Goal: Find contact information: Find contact information

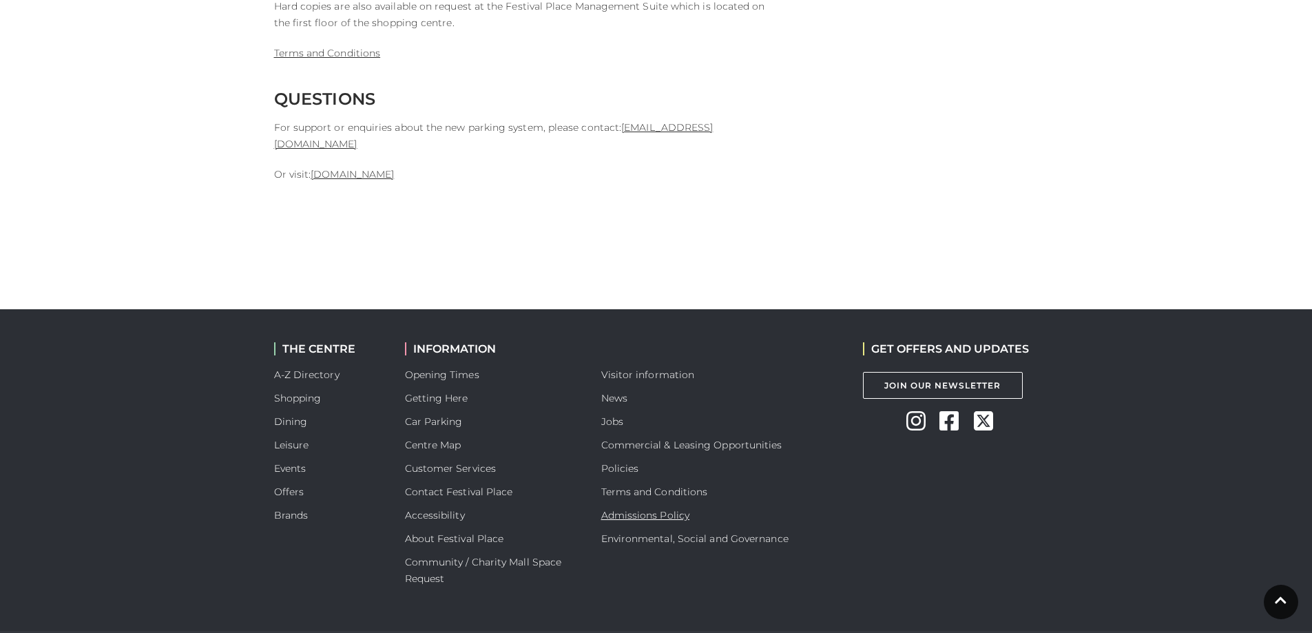
scroll to position [3705, 0]
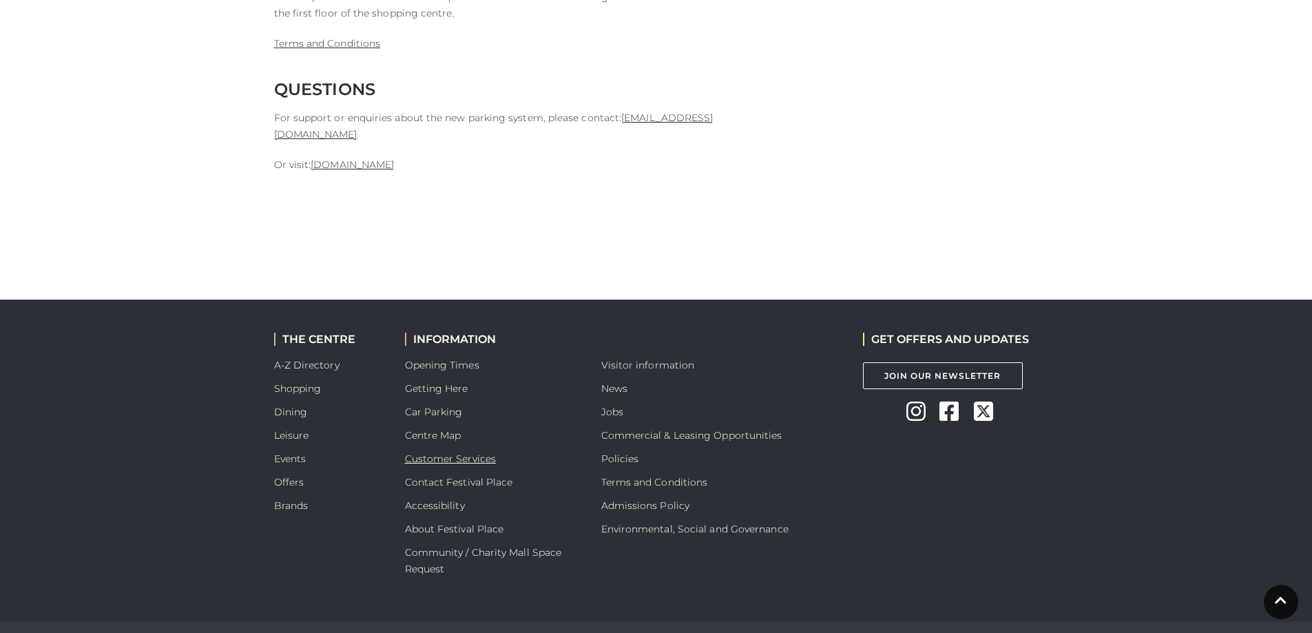
click at [459, 453] on link "Customer Services" at bounding box center [451, 459] width 92 height 12
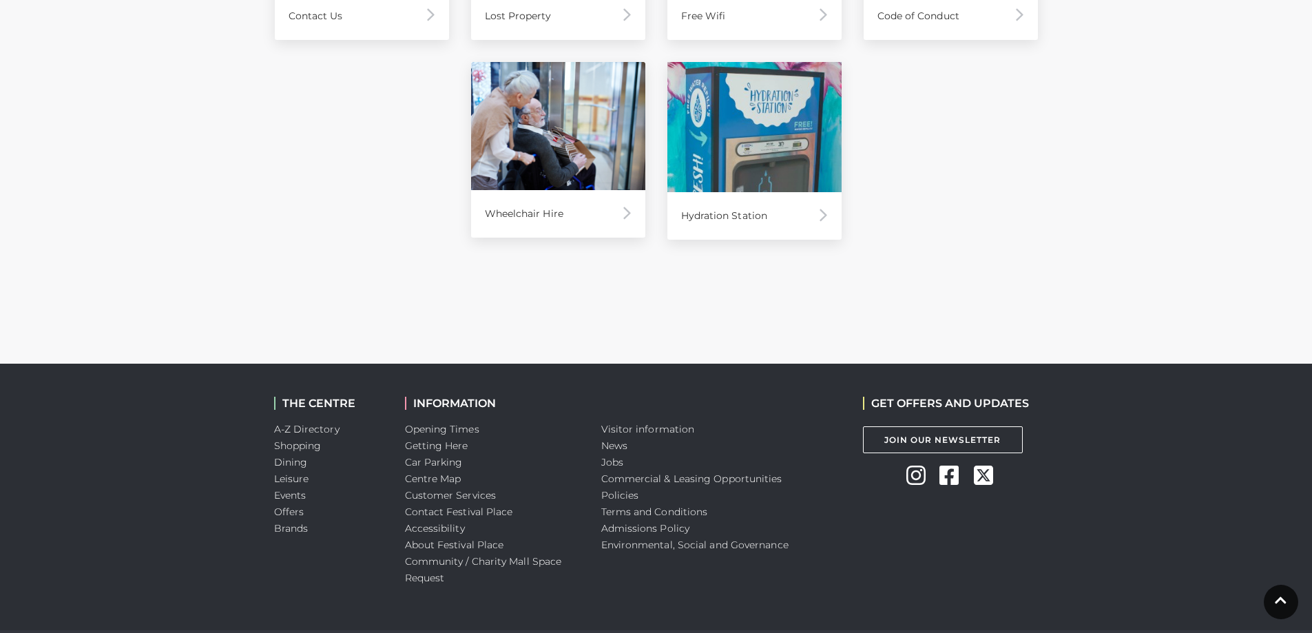
scroll to position [1093, 0]
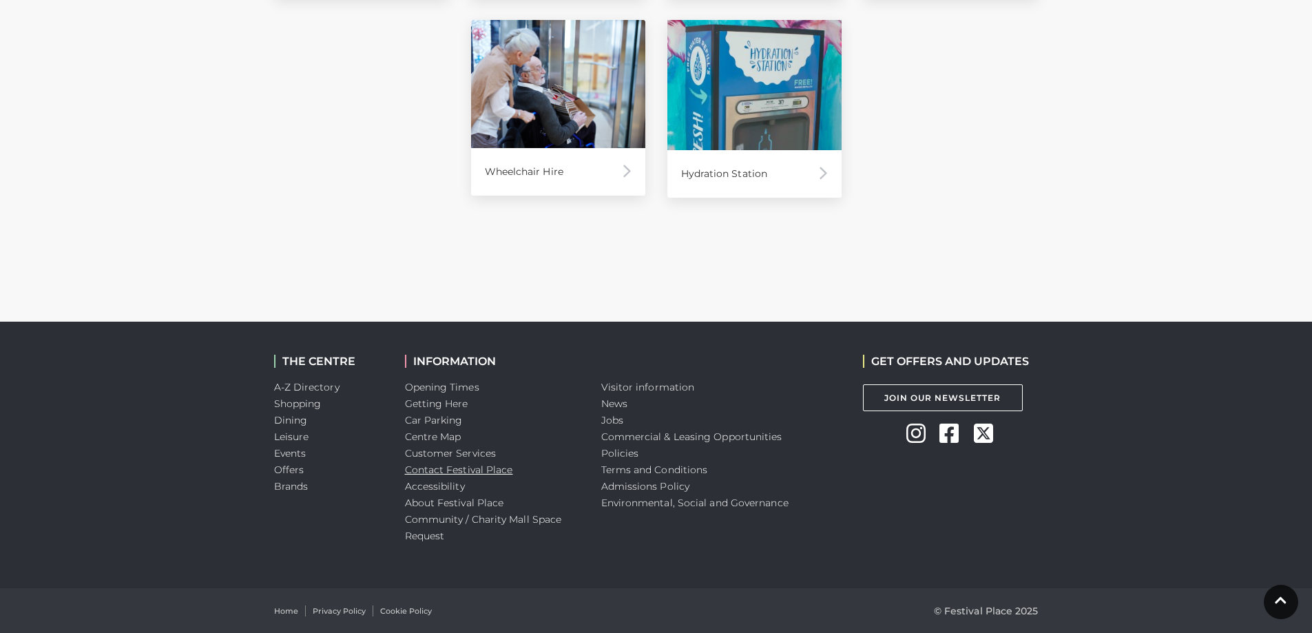
click at [486, 472] on link "Contact Festival Place" at bounding box center [459, 470] width 108 height 12
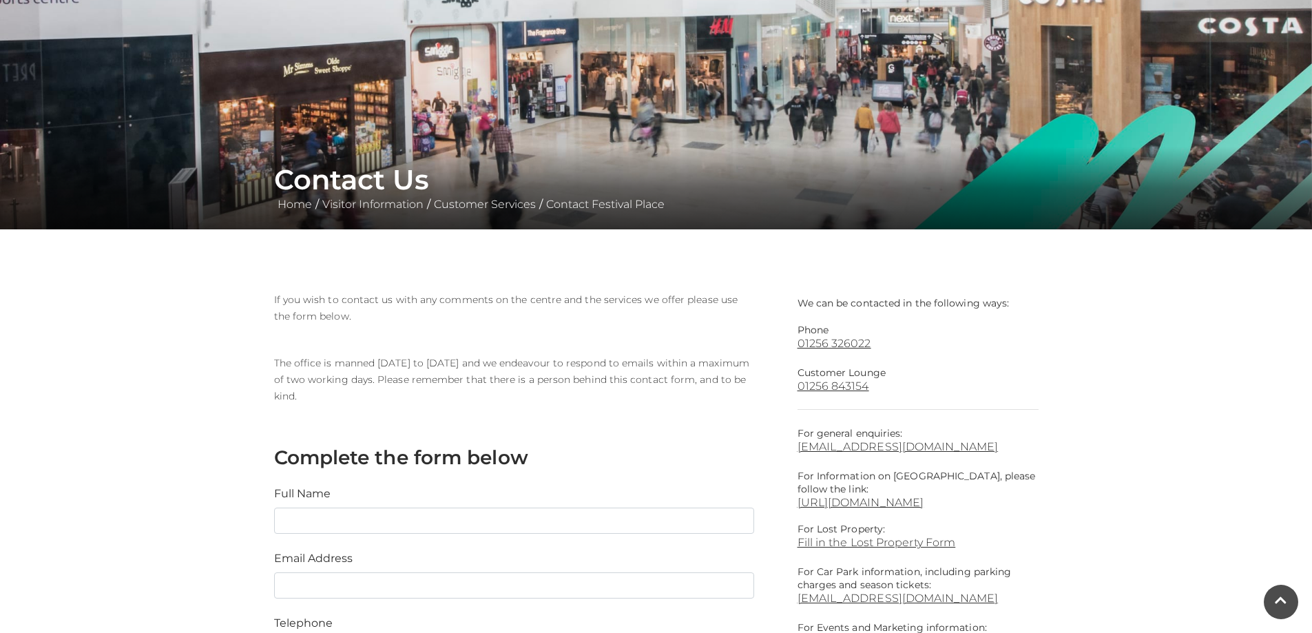
scroll to position [229, 0]
